Goal: Task Accomplishment & Management: Manage account settings

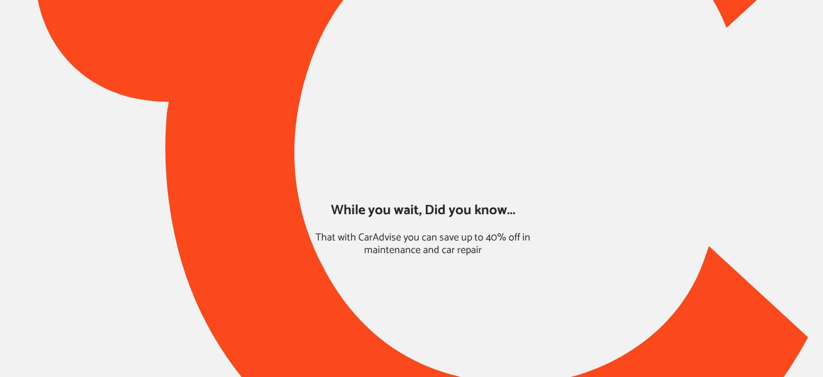
type input "*******"
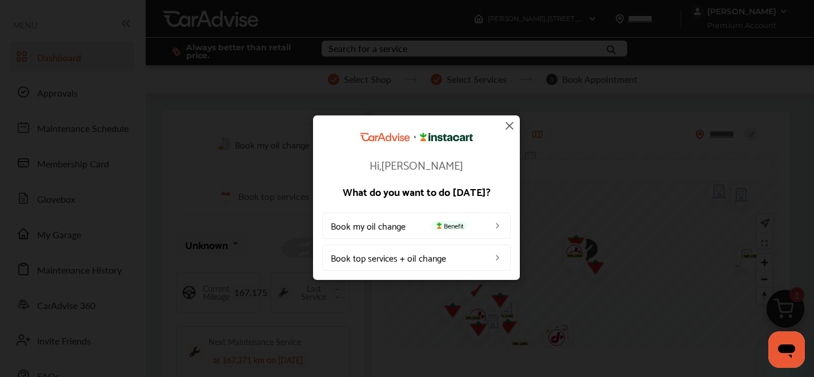
click at [508, 125] on img at bounding box center [510, 126] width 14 height 14
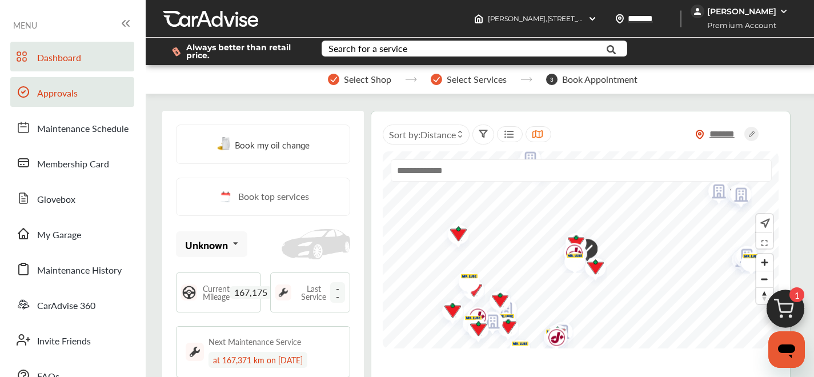
click at [71, 94] on span "Approvals" at bounding box center [57, 93] width 41 height 15
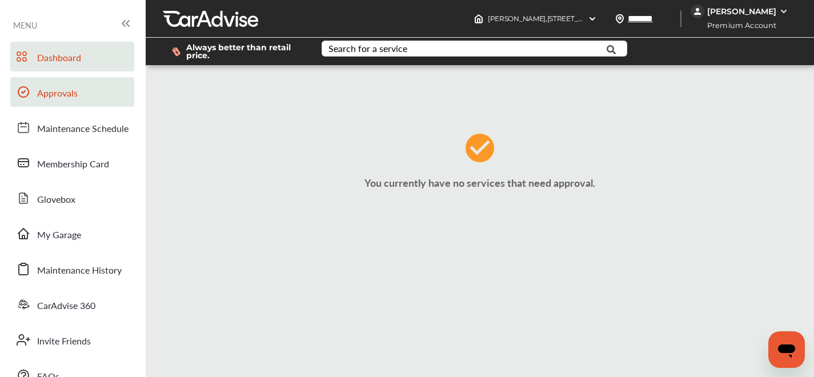
click at [76, 63] on span "Dashboard" at bounding box center [59, 58] width 44 height 15
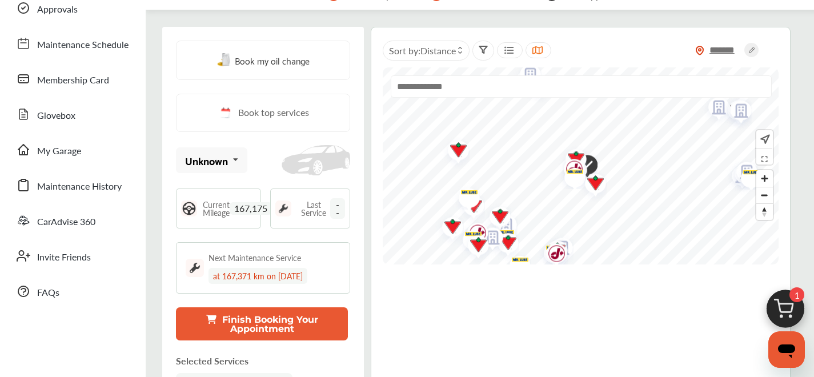
scroll to position [148, 0]
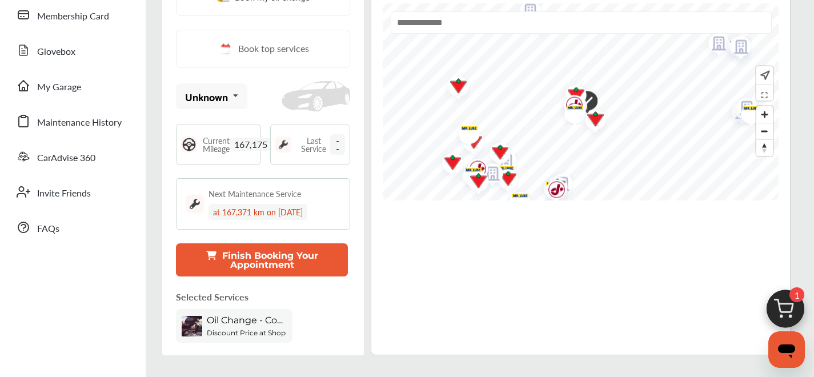
click at [243, 266] on button "Finish Booking Your Appointment" at bounding box center [262, 259] width 172 height 33
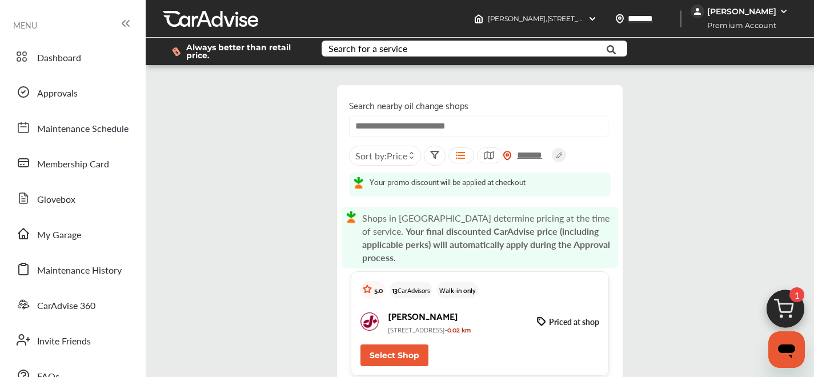
click at [716, 12] on div "[PERSON_NAME]" at bounding box center [741, 11] width 69 height 10
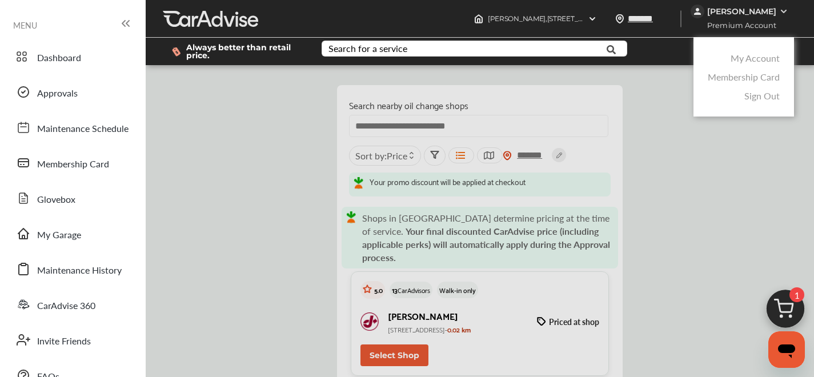
click at [756, 59] on link "My Account" at bounding box center [755, 57] width 49 height 13
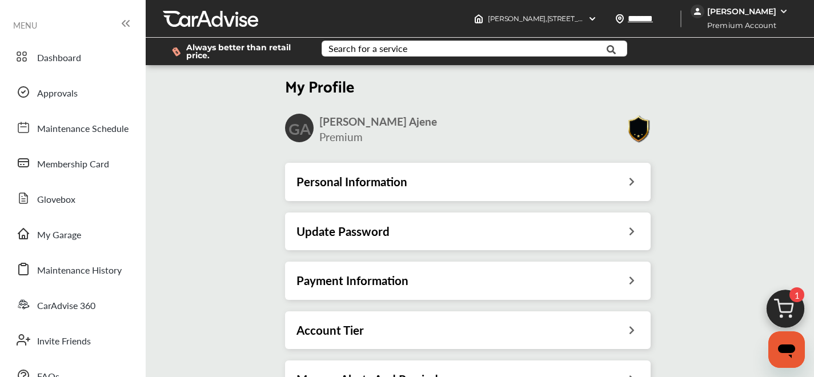
click at [568, 271] on div "Payment Information" at bounding box center [468, 281] width 366 height 38
click at [637, 277] on icon at bounding box center [631, 279] width 11 height 12
